Goal: Information Seeking & Learning: Learn about a topic

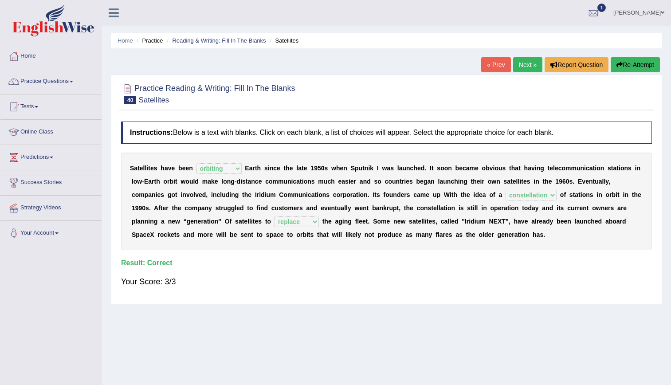
select select "orbiting"
select select "constellation"
select select "replace"
click at [528, 70] on link "Next »" at bounding box center [527, 64] width 29 height 15
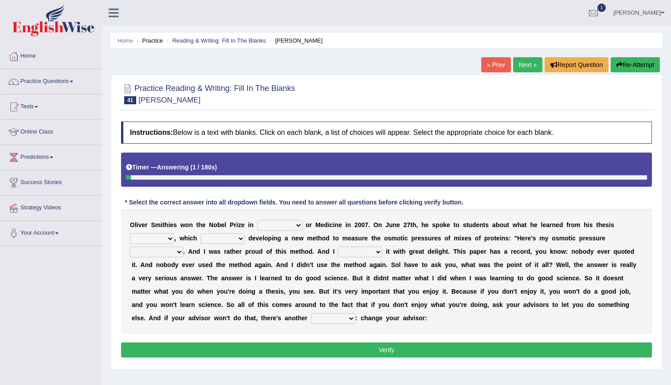
click at [272, 227] on select "mentality pottery physiology geniality" at bounding box center [279, 225] width 45 height 11
click at [487, 200] on div "Instructions: Below is a text with blanks. Click on each blank, a list of choic…" at bounding box center [386, 240] width 535 height 247
click at [174, 233] on select "shad sherd research watt" at bounding box center [152, 238] width 44 height 11
select select "research"
click at [174, 233] on select "shad sherd research watt" at bounding box center [152, 238] width 44 height 11
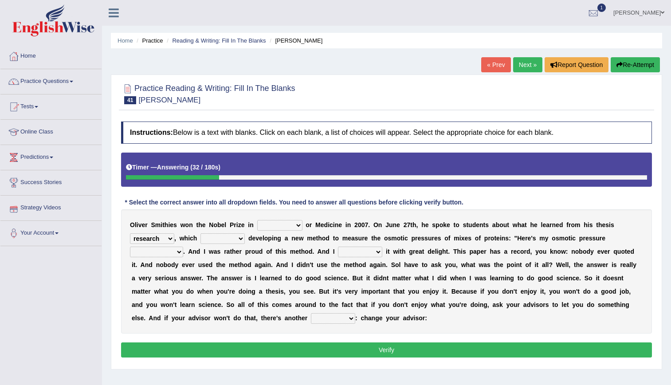
click at [200, 238] on select "involved evolved mad allot" at bounding box center [222, 238] width 44 height 11
select select "involved"
click at [200, 233] on select "involved evolved mad allot" at bounding box center [222, 238] width 44 height 11
click at [183, 247] on select "experiment magnificent measurement belligerent" at bounding box center [156, 252] width 53 height 11
select select "measurement"
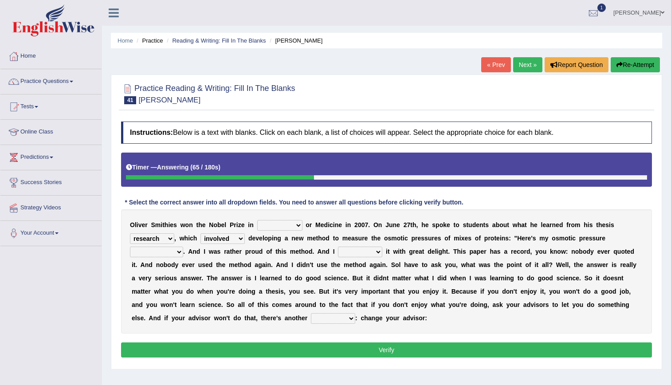
click at [183, 247] on select "experiment magnificent measurement belligerent" at bounding box center [156, 252] width 53 height 11
click at [338, 253] on select "cohabit disulphide annexed published" at bounding box center [360, 252] width 44 height 11
select select "published"
click at [338, 247] on select "cohabit disulphide annexed published" at bounding box center [360, 252] width 44 height 11
click at [355, 313] on select "solution brougham futon union" at bounding box center [333, 318] width 44 height 11
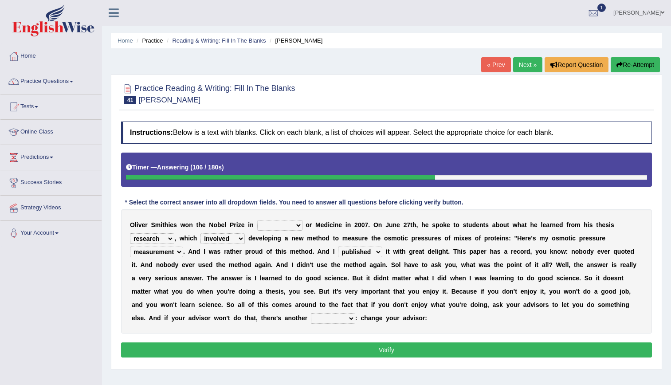
select select "solution"
click at [355, 313] on select "solution brougham futon union" at bounding box center [333, 318] width 44 height 11
click at [261, 221] on select "mentality pottery physiology geniality" at bounding box center [279, 225] width 45 height 11
select select "pottery"
click at [257, 220] on select "mentality pottery physiology geniality" at bounding box center [279, 225] width 45 height 11
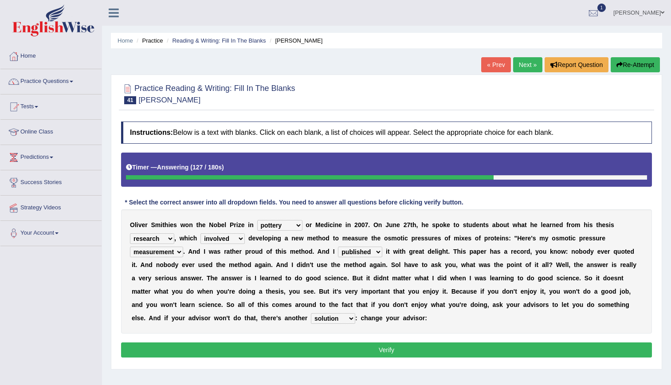
click at [297, 342] on button "Verify" at bounding box center [386, 349] width 531 height 15
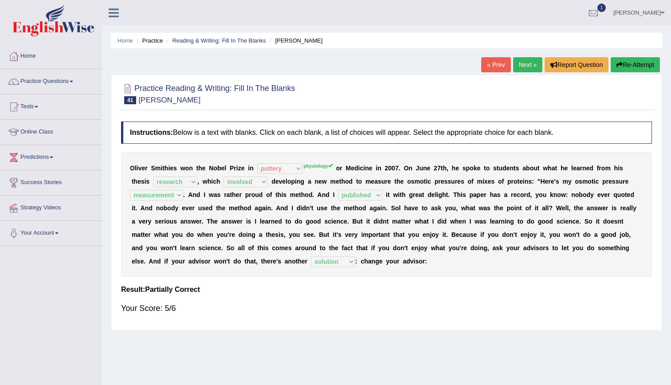
click at [527, 60] on link "Next »" at bounding box center [527, 64] width 29 height 15
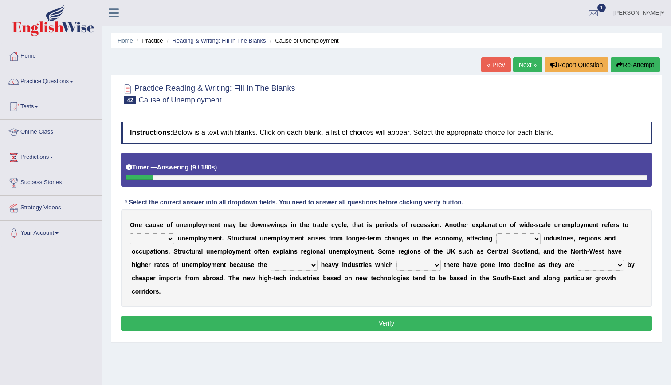
click at [161, 243] on select "structural regional perpetual temporary" at bounding box center [152, 238] width 44 height 11
click at [130, 233] on select "structural regional perpetual temporary" at bounding box center [152, 238] width 44 height 11
click at [162, 243] on select "structural regional perpetual temporary" at bounding box center [152, 238] width 44 height 11
select select "structural"
click at [130, 233] on select "structural regional perpetual temporary" at bounding box center [152, 238] width 44 height 11
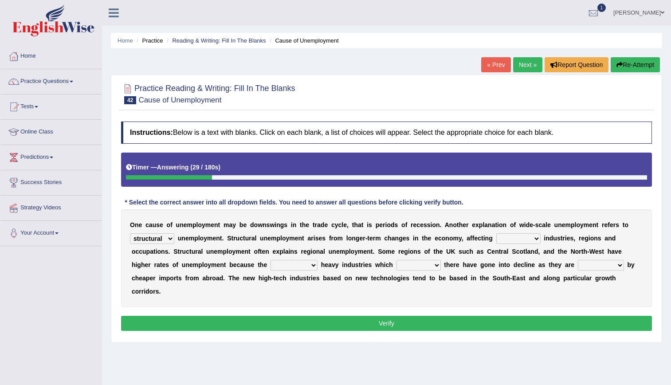
click at [496, 240] on select "concrete special specific infinite" at bounding box center [518, 238] width 44 height 11
select select "specific"
click at [496, 233] on select "concrete special specific infinite" at bounding box center [518, 238] width 44 height 11
click at [496, 236] on select "concrete special specific infinite" at bounding box center [518, 238] width 44 height 11
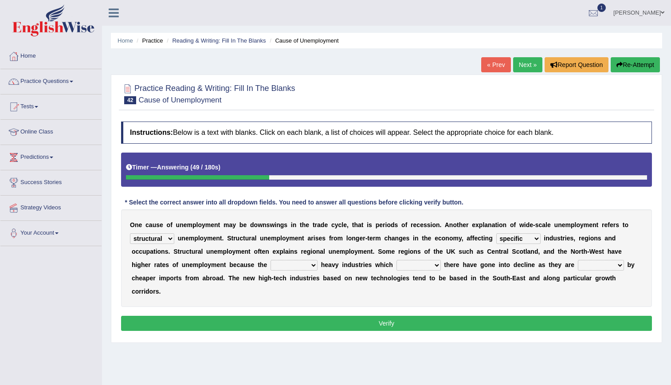
click at [270, 266] on select "provisional traditional rational exceptional" at bounding box center [293, 265] width 47 height 11
select select "rational"
click at [270, 260] on select "provisional traditional rational exceptional" at bounding box center [293, 265] width 47 height 11
click at [396, 266] on select "lied settled located built" at bounding box center [418, 265] width 44 height 11
select select "located"
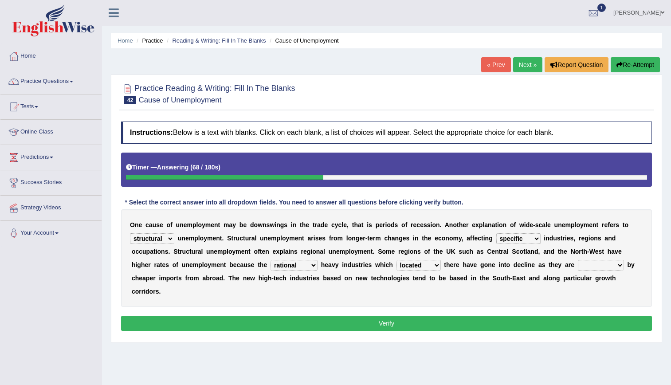
click at [396, 260] on select "lied settled located built" at bounding box center [418, 265] width 44 height 11
click at [578, 266] on select "substituted replaced used affected" at bounding box center [601, 265] width 46 height 11
select select "replaced"
click at [578, 260] on select "substituted replaced used affected" at bounding box center [601, 265] width 46 height 11
click at [270, 263] on select "provisional traditional rational exceptional" at bounding box center [293, 265] width 47 height 11
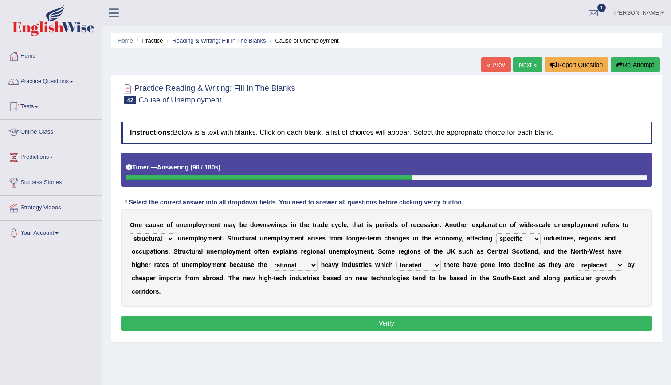
click at [297, 260] on div "O n e c a u s e o f u n e m p l o y m e n t m a y b e d o w n s w i n g s i n t…" at bounding box center [386, 258] width 531 height 98
click at [396, 262] on select "lied settled located built" at bounding box center [418, 265] width 44 height 11
select select "lied"
click at [396, 260] on select "lied settled located built" at bounding box center [418, 265] width 44 height 11
click at [270, 266] on select "provisional traditional rational exceptional" at bounding box center [293, 265] width 47 height 11
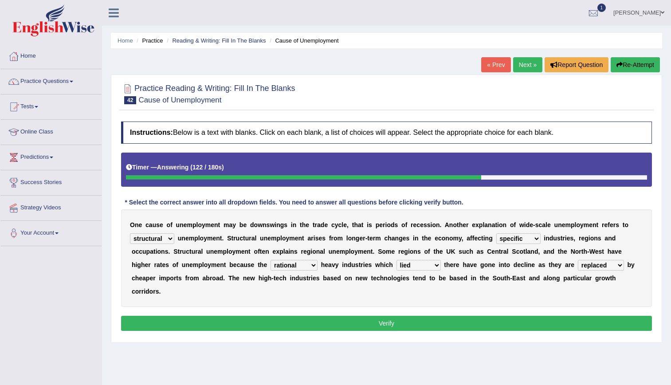
click at [270, 266] on select "provisional traditional rational exceptional" at bounding box center [293, 265] width 47 height 11
click at [396, 265] on select "lied settled located built" at bounding box center [418, 265] width 44 height 11
drag, startPoint x: 398, startPoint y: 251, endPoint x: 372, endPoint y: 311, distance: 65.1
click at [372, 311] on div "Instructions: Below is a text with blanks. Click on each blank, a list of choic…" at bounding box center [386, 227] width 535 height 221
click at [372, 316] on button "Verify" at bounding box center [386, 323] width 531 height 15
